Goal: Find specific page/section: Find specific page/section

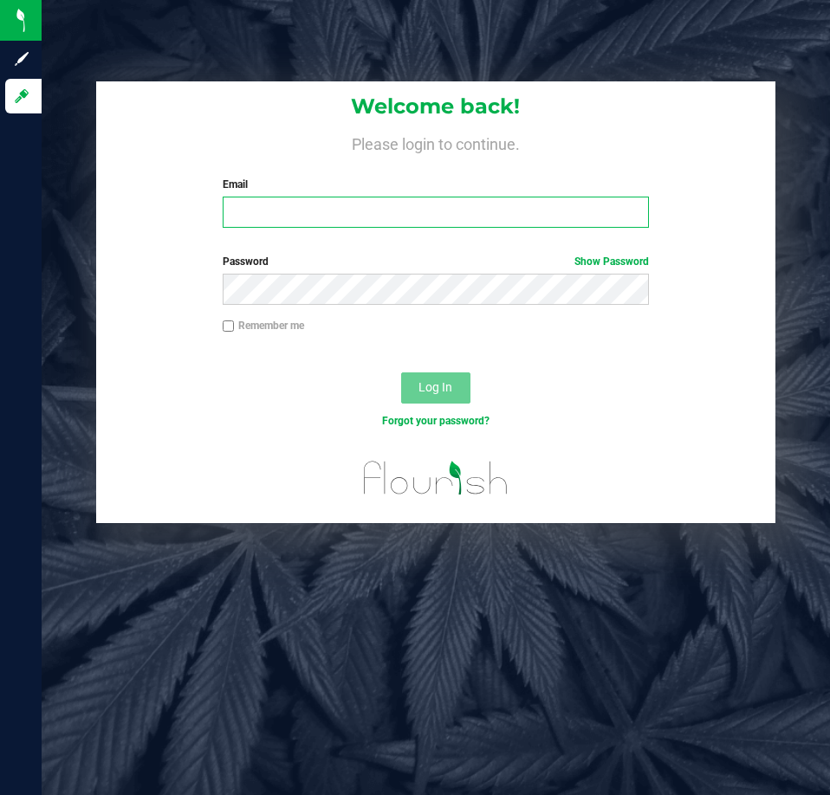
click at [353, 210] on input "Email" at bounding box center [436, 212] width 426 height 31
type input "[EMAIL_ADDRESS][DOMAIN_NAME]"
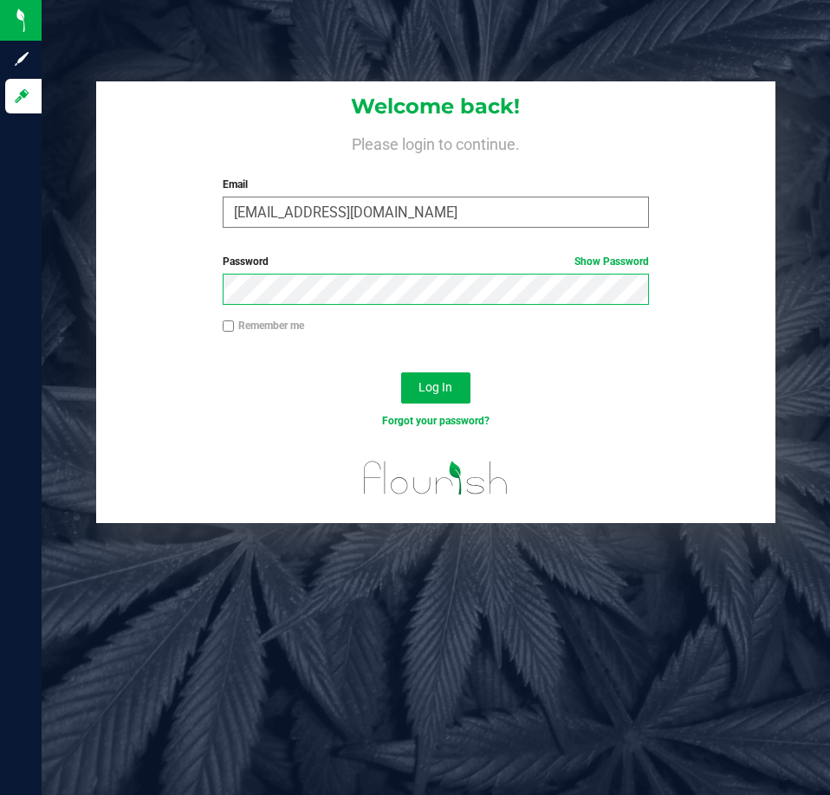
click at [401, 372] on button "Log In" at bounding box center [435, 387] width 69 height 31
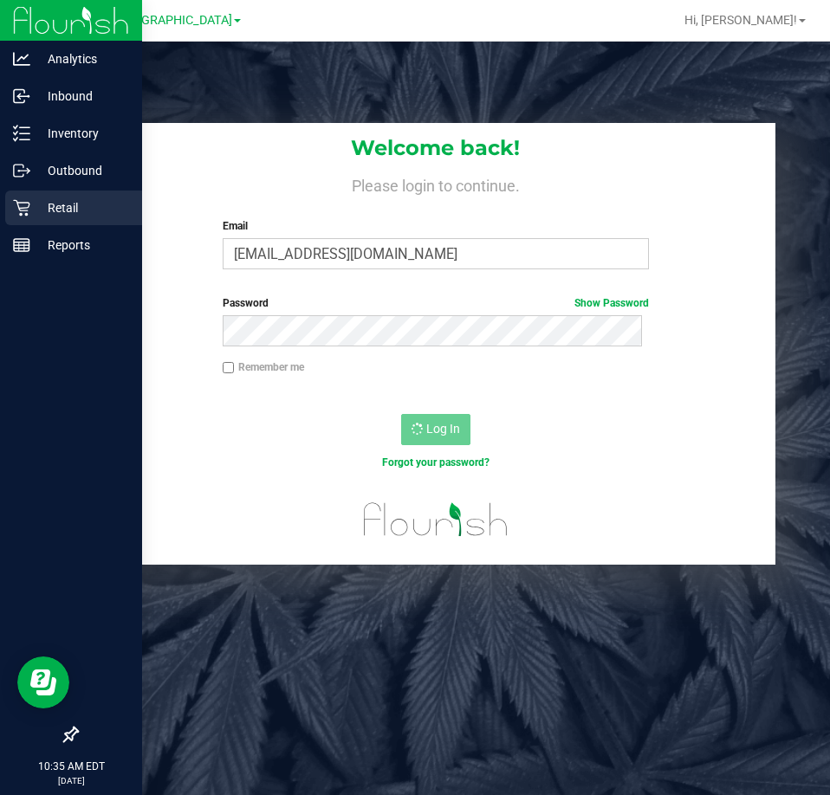
click at [29, 210] on icon at bounding box center [21, 207] width 17 height 17
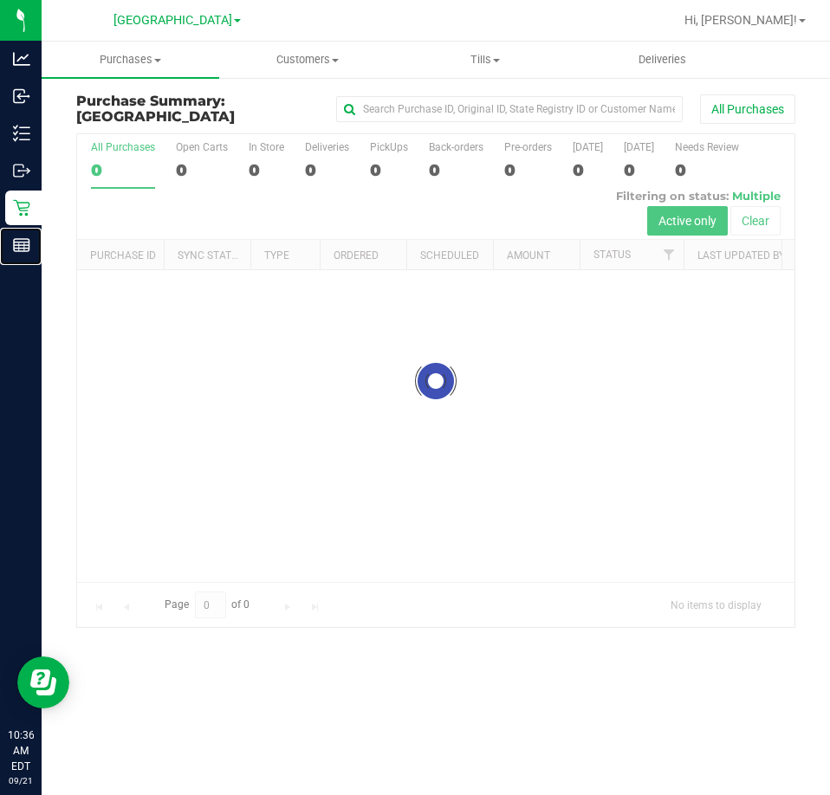
click at [22, 260] on div "Reports" at bounding box center [23, 245] width 36 height 35
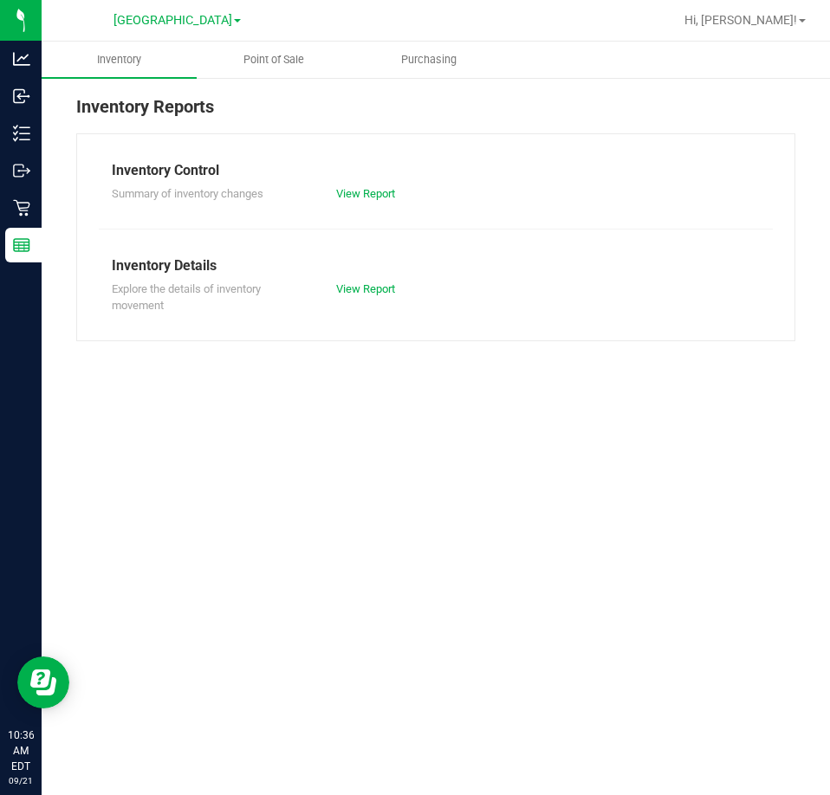
click at [275, 84] on div "Inventory Reports Inventory Control Summary of inventory changes View Report In…" at bounding box center [436, 217] width 788 height 282
click at [288, 73] on uib-tab-heading "Point of Sale" at bounding box center [273, 59] width 153 height 35
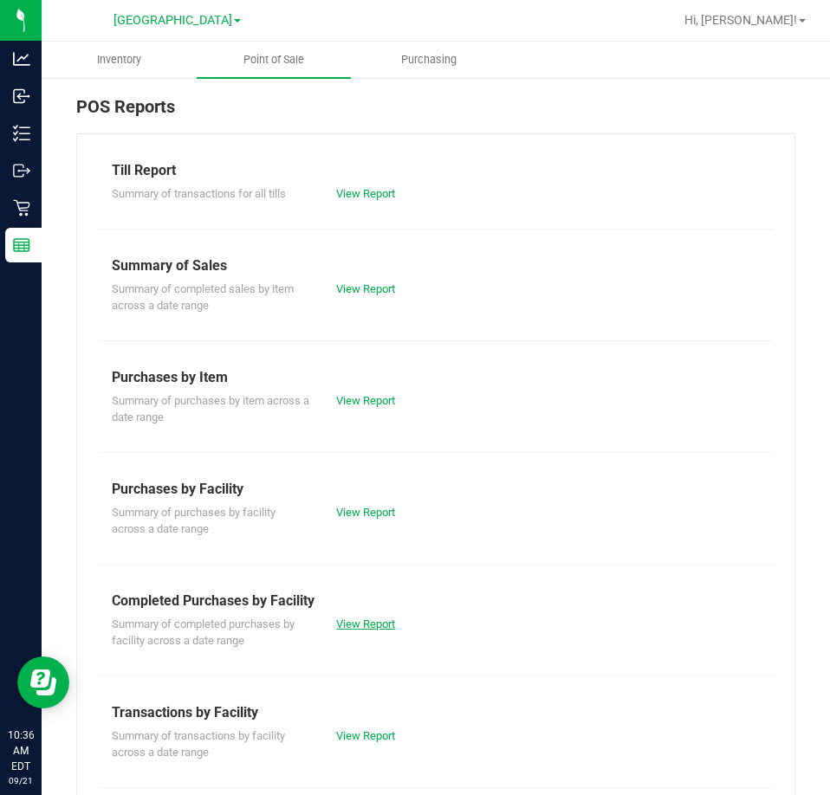
click at [352, 623] on link "View Report" at bounding box center [365, 624] width 59 height 13
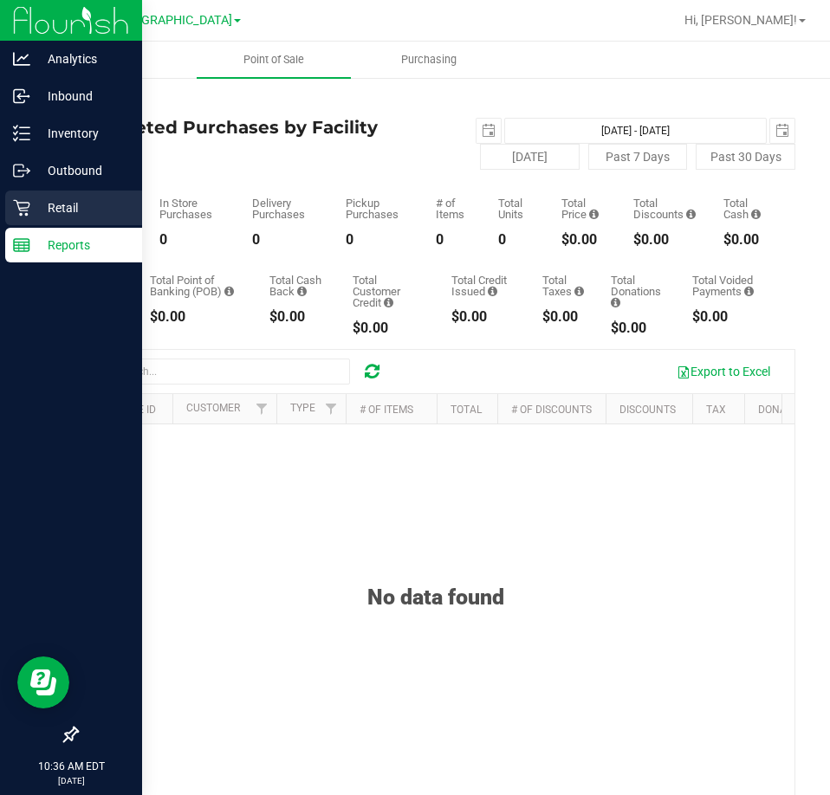
click at [49, 220] on div "Retail" at bounding box center [73, 208] width 137 height 35
